Goal: Obtain resource: Obtain resource

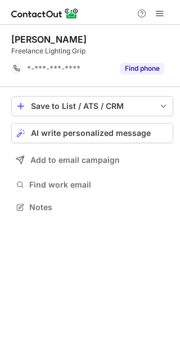
scroll to position [199, 180]
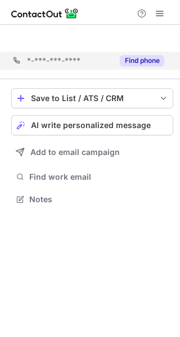
scroll to position [173, 180]
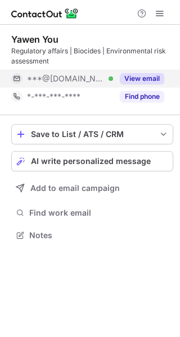
scroll to position [227, 180]
click at [146, 75] on button "View email" at bounding box center [142, 78] width 44 height 11
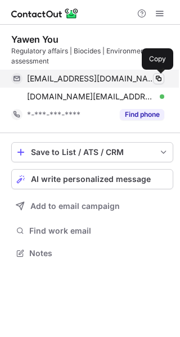
click at [157, 78] on span at bounding box center [158, 78] width 9 height 9
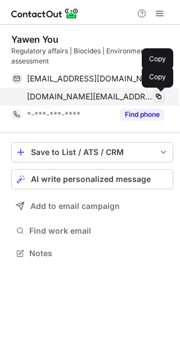
click at [155, 95] on span at bounding box center [158, 96] width 9 height 9
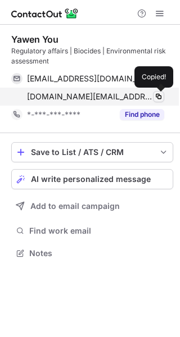
click at [155, 95] on span at bounding box center [158, 96] width 9 height 9
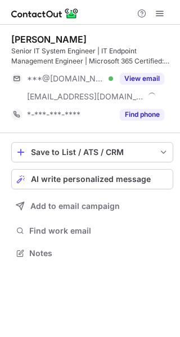
scroll to position [245, 180]
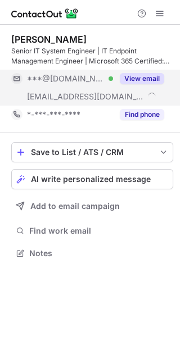
click at [137, 76] on button "View email" at bounding box center [142, 78] width 44 height 11
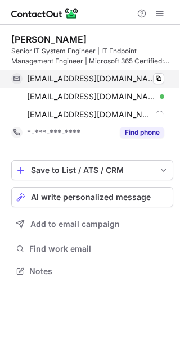
scroll to position [263, 180]
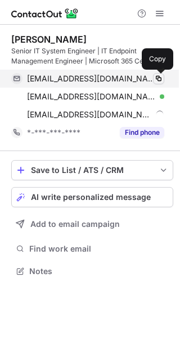
click at [156, 76] on span at bounding box center [158, 78] width 9 height 9
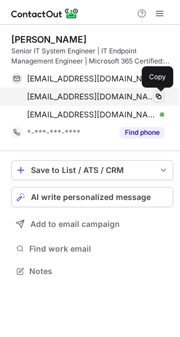
click at [157, 96] on span at bounding box center [158, 96] width 9 height 9
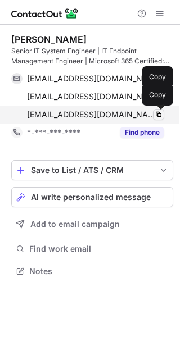
click at [155, 115] on span at bounding box center [158, 114] width 9 height 9
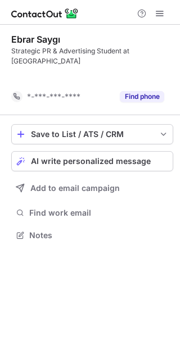
scroll to position [209, 180]
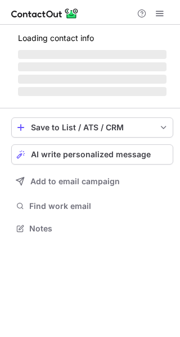
scroll to position [6, 6]
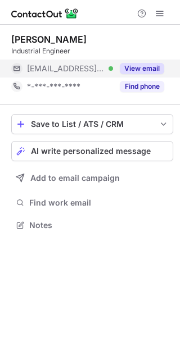
click at [137, 70] on button "View email" at bounding box center [142, 68] width 44 height 11
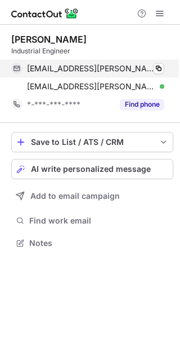
scroll to position [235, 180]
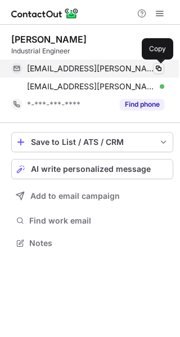
click at [161, 67] on span at bounding box center [158, 68] width 9 height 9
click at [157, 68] on span at bounding box center [158, 68] width 9 height 9
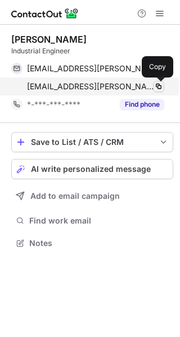
click at [162, 85] on span at bounding box center [158, 86] width 9 height 9
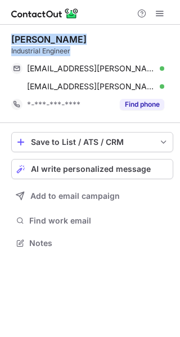
drag, startPoint x: 85, startPoint y: 48, endPoint x: 8, endPoint y: 41, distance: 78.0
click at [8, 41] on div "Bolaji Balogun Industrial Engineer bolaji.balogun@us.eagleburgmann.com Verified…" at bounding box center [90, 143] width 180 height 236
copy div "Bolaji Balogun Industrial Engineer"
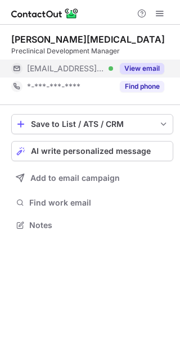
scroll to position [6, 6]
click at [140, 69] on button "View email" at bounding box center [142, 68] width 44 height 11
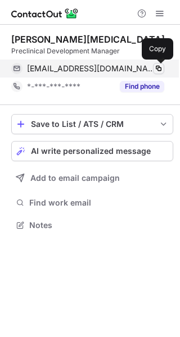
click at [159, 66] on span at bounding box center [158, 68] width 9 height 9
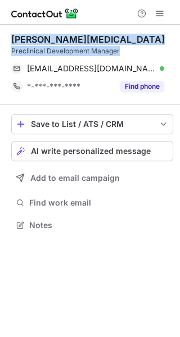
drag, startPoint x: 129, startPoint y: 48, endPoint x: 2, endPoint y: 39, distance: 128.0
click at [2, 39] on div "Dr. Nikita Singh Preclinical Development Manager singh@myelotherapeutics.com Ve…" at bounding box center [90, 134] width 180 height 218
copy div "Dr. Nikita Singh Preclinical Development Manager"
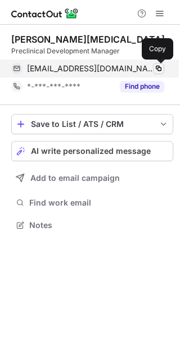
scroll to position [217, 180]
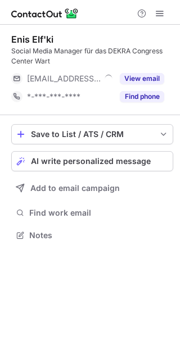
scroll to position [227, 180]
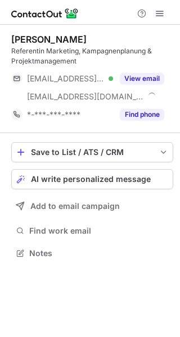
scroll to position [245, 180]
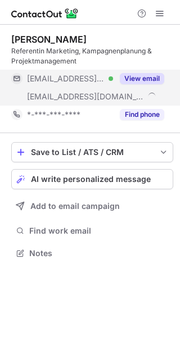
click at [137, 77] on button "View email" at bounding box center [142, 78] width 44 height 11
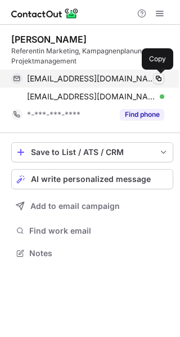
click at [155, 77] on span at bounding box center [158, 78] width 9 height 9
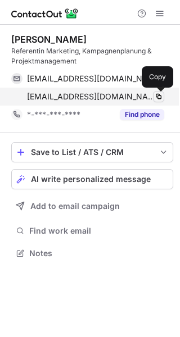
click at [157, 93] on span at bounding box center [158, 96] width 9 height 9
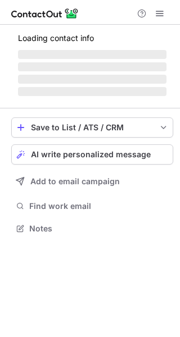
scroll to position [6, 6]
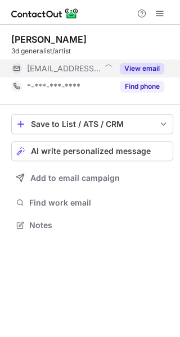
click at [136, 69] on button "View email" at bounding box center [142, 68] width 44 height 11
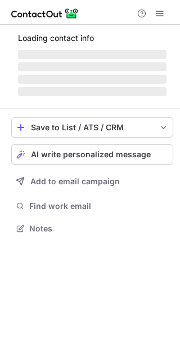
scroll to position [227, 180]
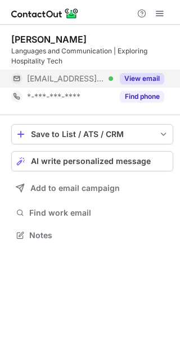
click at [145, 80] on button "View email" at bounding box center [142, 78] width 44 height 11
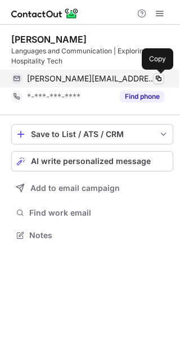
click at [158, 76] on span at bounding box center [158, 78] width 9 height 9
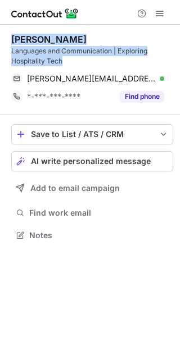
drag, startPoint x: 71, startPoint y: 62, endPoint x: 8, endPoint y: 40, distance: 66.9
click at [8, 40] on div "Claudia Parfene Languages and Communication | Exploring Hospitality Tech claudi…" at bounding box center [90, 139] width 180 height 228
copy div "Claudia Parfene Languages and Communication | Exploring Hospitality Tech"
click at [62, 36] on div "Claudia Parfene" at bounding box center [48, 39] width 75 height 11
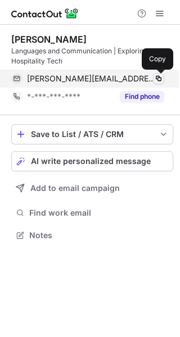
click at [160, 77] on span at bounding box center [158, 78] width 9 height 9
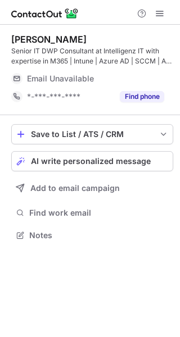
scroll to position [227, 180]
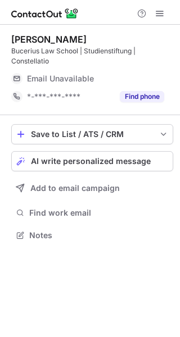
scroll to position [227, 180]
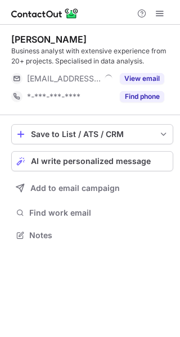
scroll to position [227, 180]
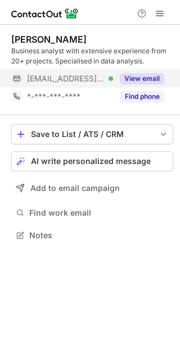
click at [147, 75] on button "View email" at bounding box center [142, 78] width 44 height 11
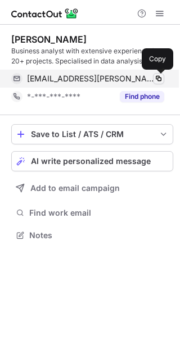
click at [154, 77] on span at bounding box center [158, 78] width 9 height 9
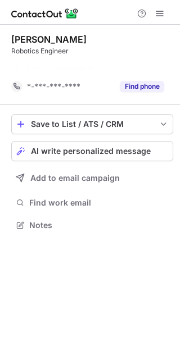
scroll to position [199, 180]
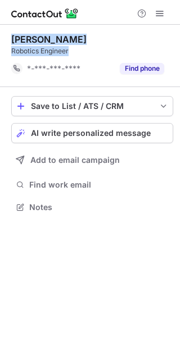
drag, startPoint x: 80, startPoint y: 51, endPoint x: 11, endPoint y: 39, distance: 70.8
click at [11, 39] on div "Lizhou Xu Robotics Engineer *-***-***-**** Find phone Save to List / ATS / CRM …" at bounding box center [90, 125] width 180 height 200
copy div "Lizhou Xu Robotics Engineer"
